Goal: Complete application form

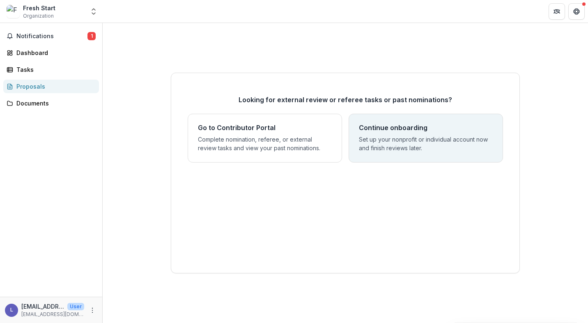
click at [432, 146] on p "Set up your nonprofit or individual account now and finish reviews later." at bounding box center [426, 143] width 134 height 17
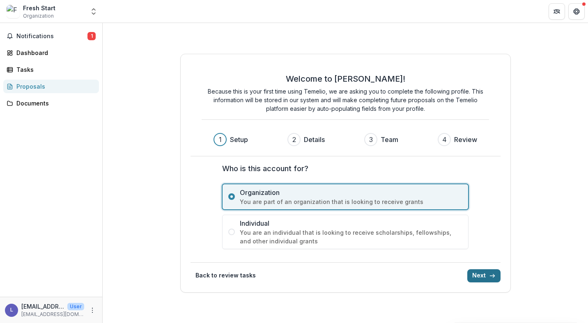
click at [483, 271] on button "Next" at bounding box center [483, 275] width 33 height 13
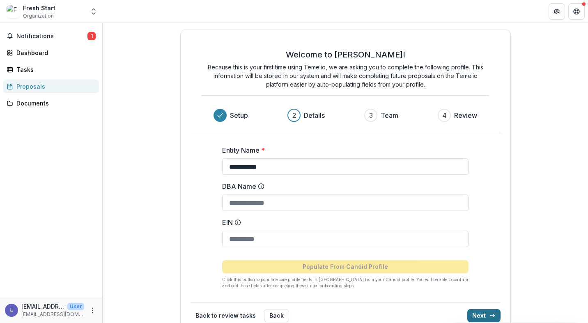
click at [474, 311] on button "Next" at bounding box center [483, 315] width 33 height 13
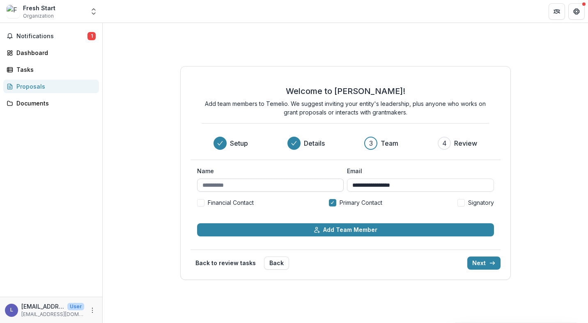
click at [318, 185] on input "Name" at bounding box center [270, 184] width 147 height 13
type input "********"
click at [486, 262] on button "Next" at bounding box center [483, 262] width 33 height 13
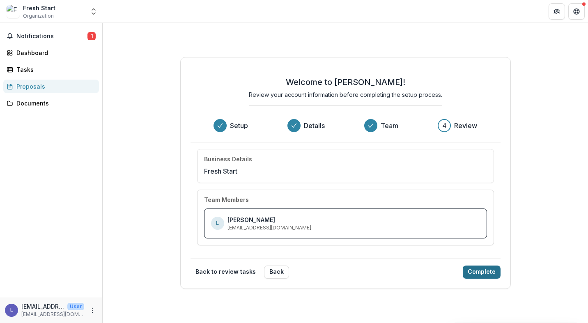
click at [489, 270] on button "Complete" at bounding box center [481, 271] width 38 height 13
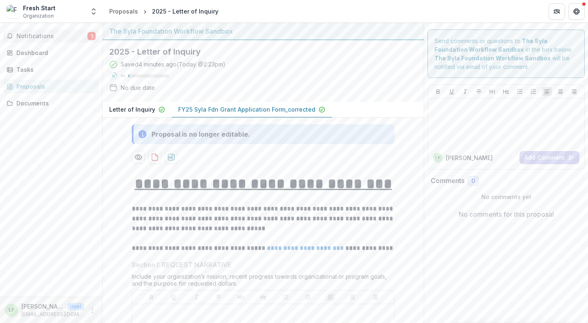
click at [25, 30] on button "Notifications 1" at bounding box center [51, 36] width 96 height 13
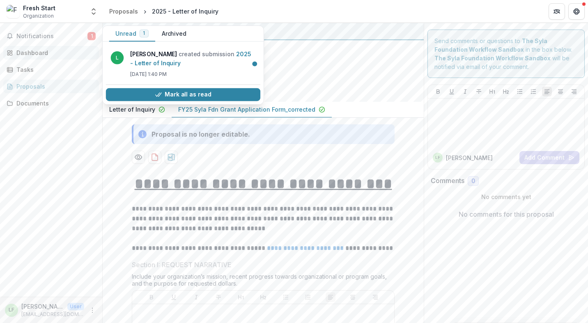
click at [30, 48] on link "Dashboard" at bounding box center [51, 53] width 96 height 14
